Goal: Communication & Community: Ask a question

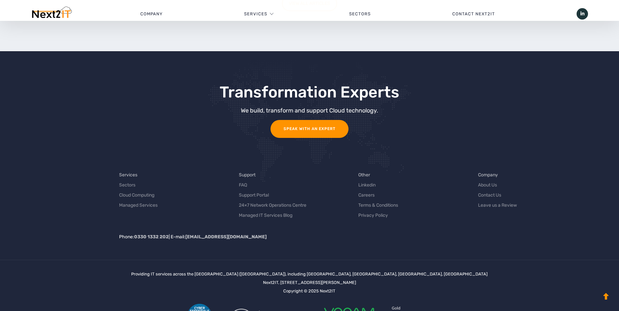
scroll to position [2052, 0]
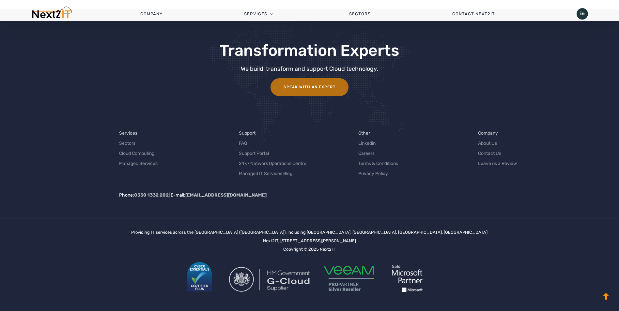
click at [288, 88] on link "Speak with an Expert" at bounding box center [310, 87] width 78 height 18
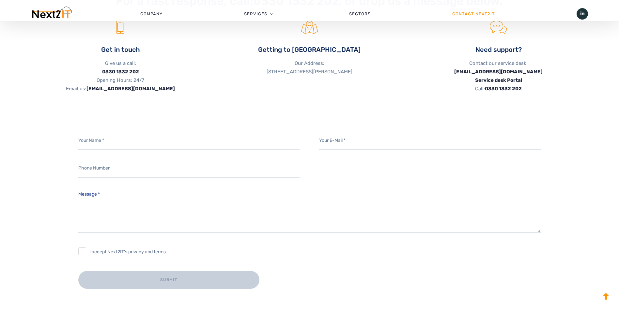
scroll to position [244, 0]
click at [198, 136] on input "Contact form" at bounding box center [189, 141] width 222 height 18
type input "[PERSON_NAME]"
type input "[EMAIL_ADDRESS][DOMAIN_NAME]"
type input "07429105289"
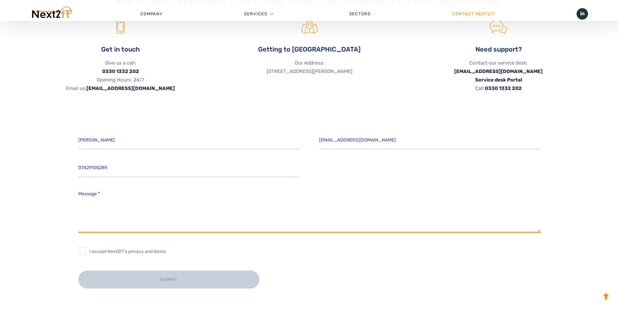
click at [136, 224] on textarea "Message *" at bounding box center [309, 210] width 463 height 46
paste textarea "Hi, We are currently reviewing saleforce as a potential CRM upgrade for our sal…"
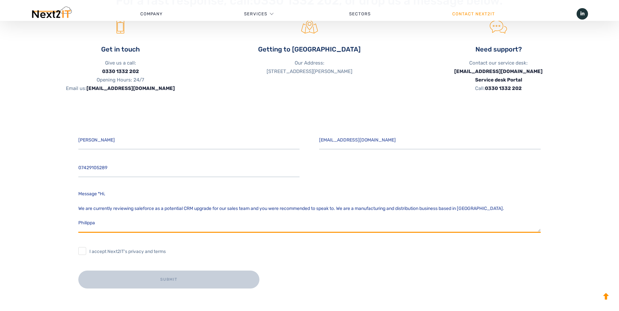
click at [98, 194] on textarea "Message *" at bounding box center [309, 210] width 463 height 46
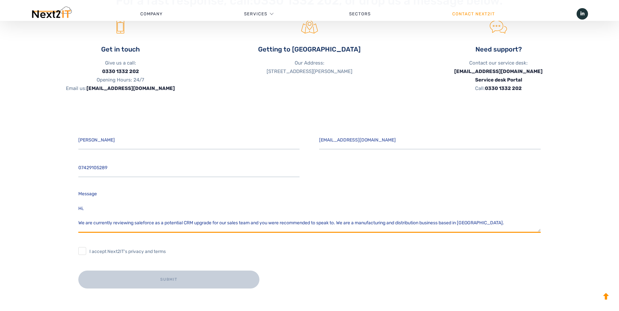
scroll to position [13, 0]
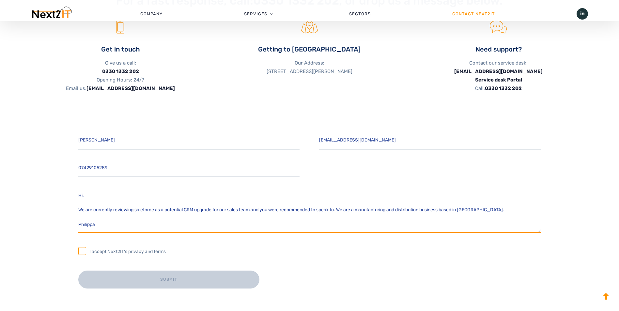
type textarea "Message Hi, We are currently reviewing saleforce as a potential CRM upgrade for…"
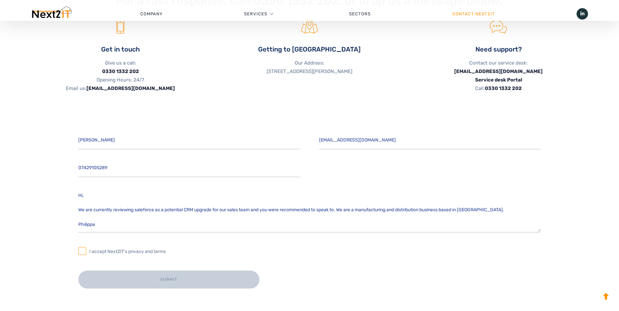
click at [101, 253] on span "I accept Next2IT's privacy and terms" at bounding box center [127, 252] width 76 height 8
click at [86, 253] on input "I accept Next2IT's privacy and terms" at bounding box center [82, 251] width 8 height 8
checkbox input "true"
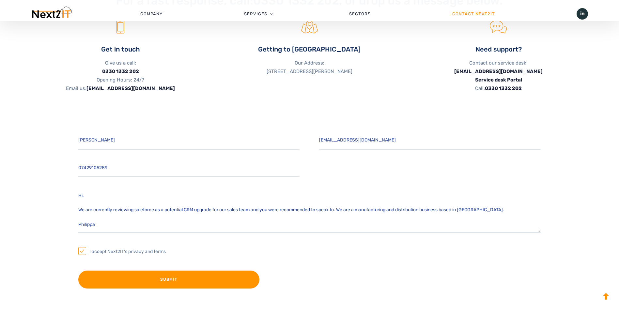
click at [123, 278] on input "Submit" at bounding box center [168, 280] width 181 height 18
